Goal: Navigation & Orientation: Find specific page/section

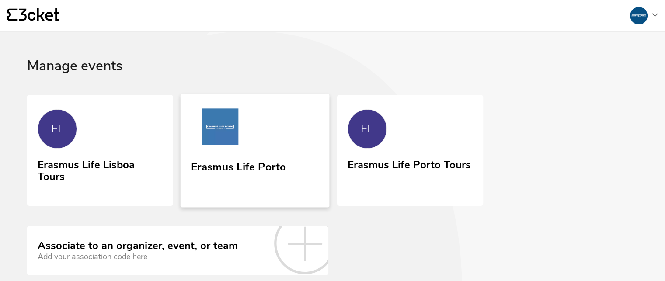
click at [257, 163] on div "Erasmus Life Porto" at bounding box center [238, 165] width 95 height 16
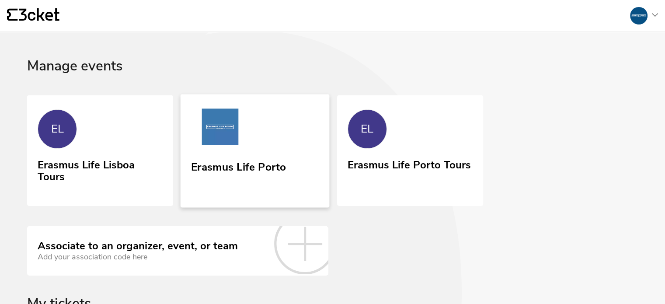
click at [253, 136] on link "Erasmus Life Porto" at bounding box center [254, 150] width 149 height 113
click at [393, 162] on div "Erasmus Life Porto Tours" at bounding box center [408, 164] width 123 height 16
click at [254, 150] on link "Erasmus Life Porto" at bounding box center [254, 150] width 149 height 113
click at [416, 146] on link "EL Erasmus Life Porto Tours" at bounding box center [409, 149] width 149 height 111
click at [228, 136] on img at bounding box center [220, 128] width 58 height 40
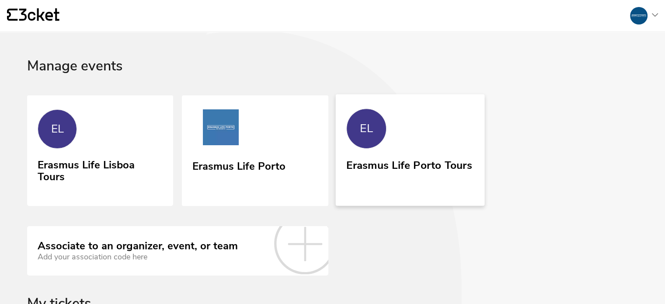
click at [408, 144] on link "EL Erasmus Life Porto Tours" at bounding box center [409, 149] width 149 height 111
click at [260, 136] on link "Erasmus Life Porto" at bounding box center [254, 150] width 149 height 113
